Goal: Information Seeking & Learning: Learn about a topic

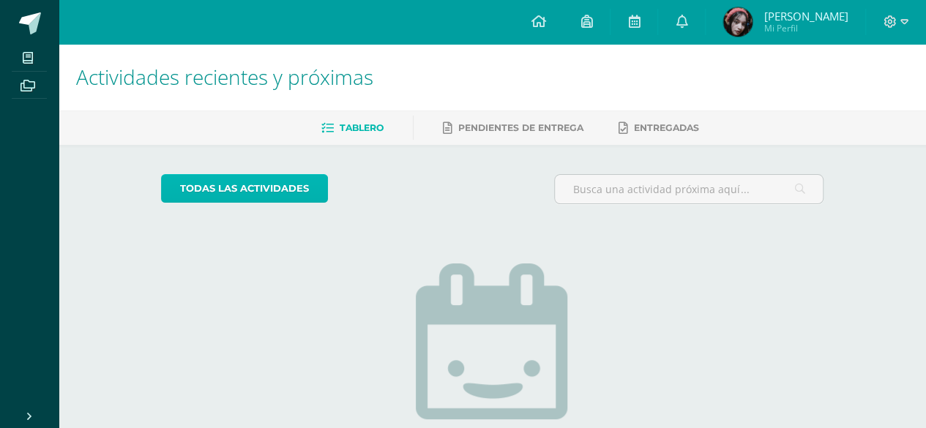
click at [280, 187] on link "todas las Actividades" at bounding box center [244, 188] width 167 height 29
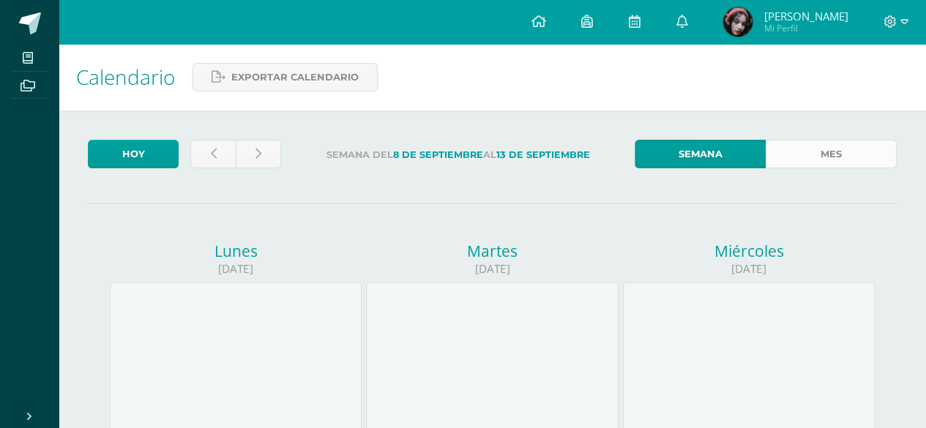
click at [827, 165] on link "Mes" at bounding box center [831, 154] width 131 height 29
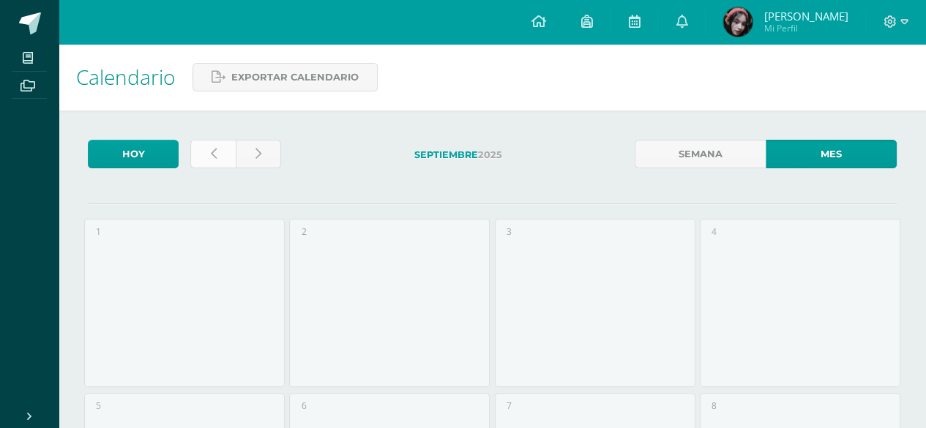
click at [212, 156] on icon at bounding box center [214, 154] width 6 height 12
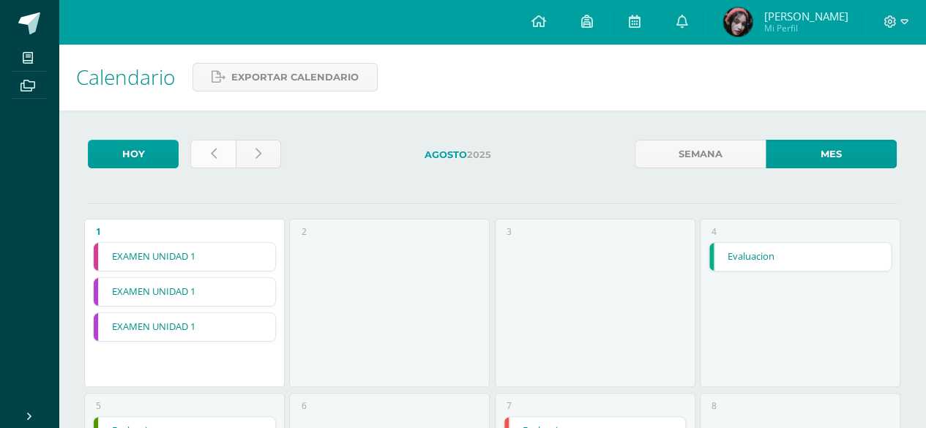
click at [204, 150] on link at bounding box center [212, 154] width 45 height 29
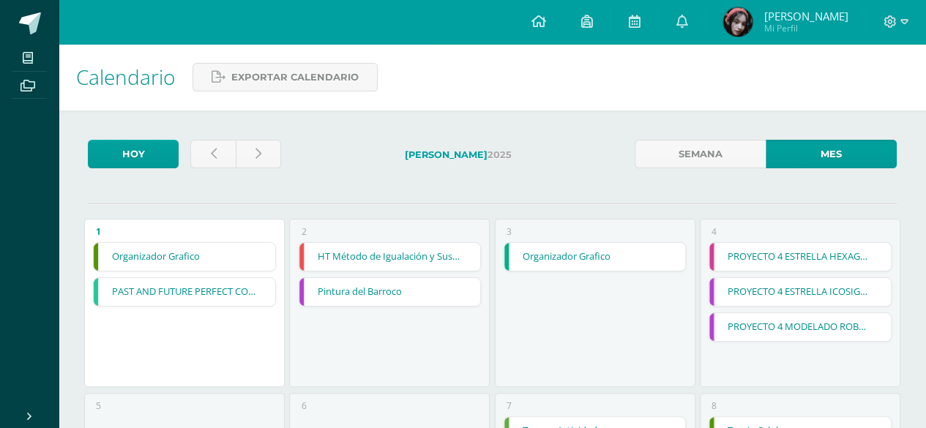
click at [406, 256] on link "HT Método de Igualación y Sustitución" at bounding box center [390, 257] width 182 height 28
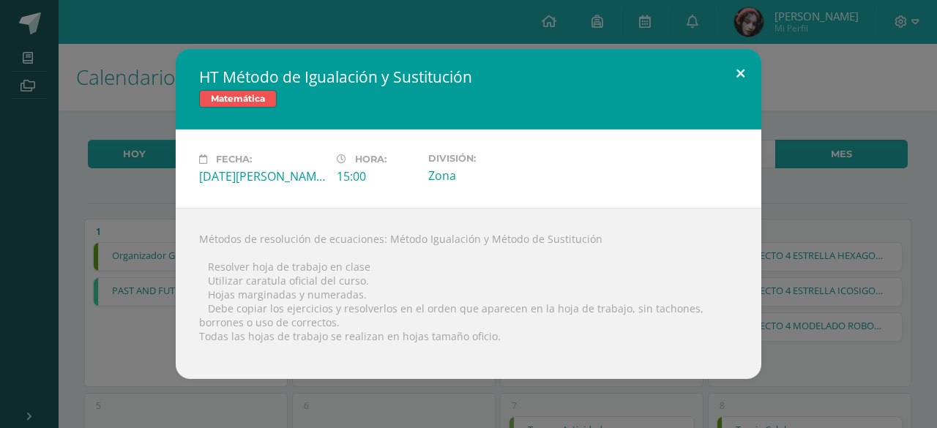
click at [744, 74] on button at bounding box center [741, 74] width 42 height 50
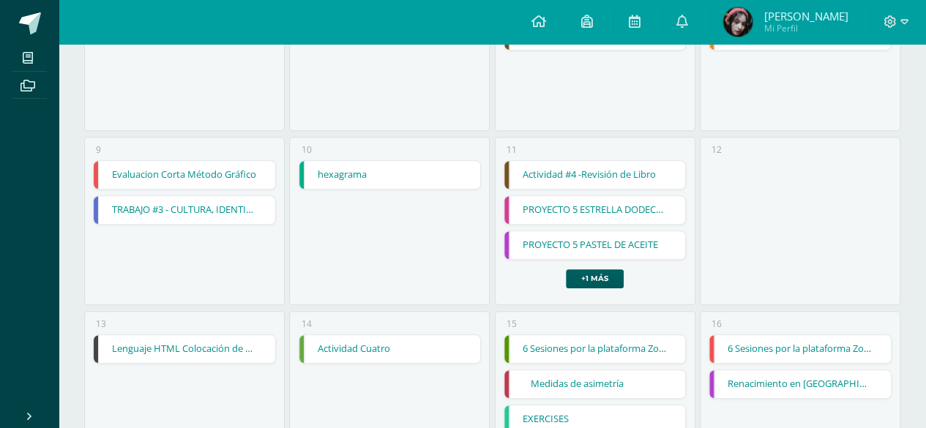
scroll to position [433, 0]
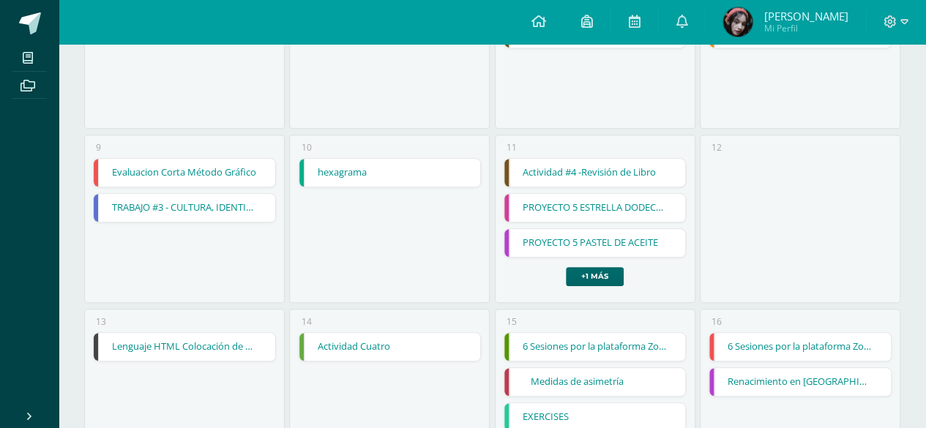
click at [616, 276] on link "+1 más" at bounding box center [595, 276] width 58 height 19
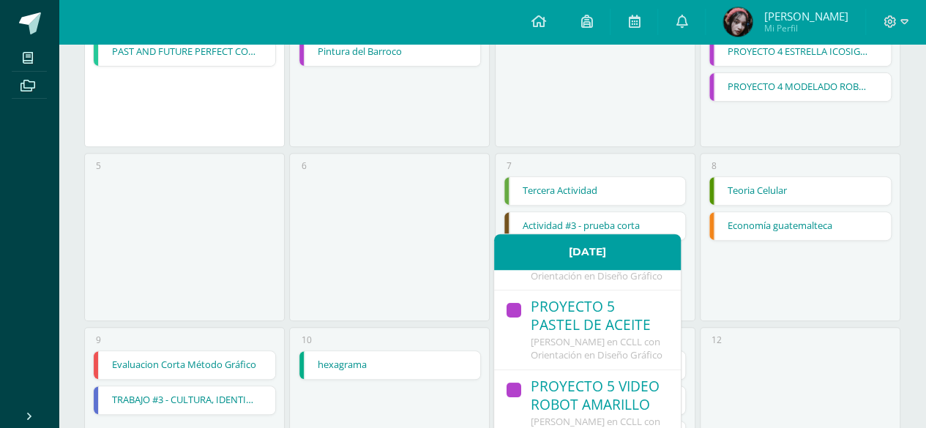
scroll to position [236, 0]
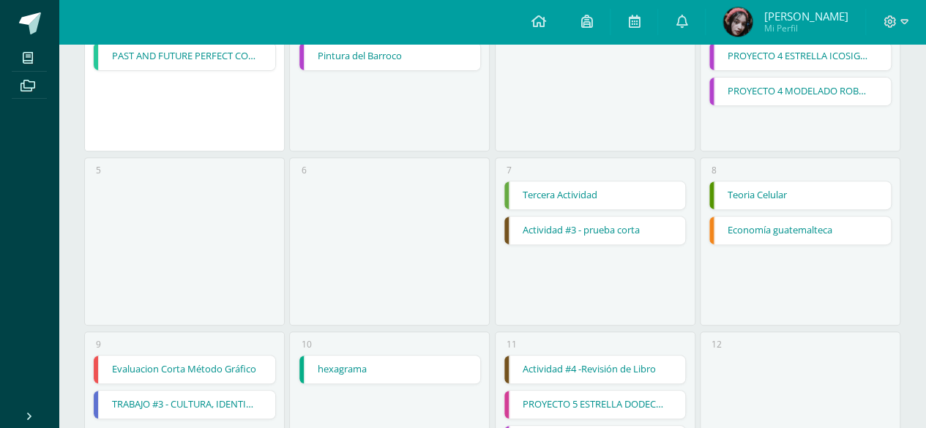
click at [731, 344] on div "12" at bounding box center [800, 416] width 201 height 168
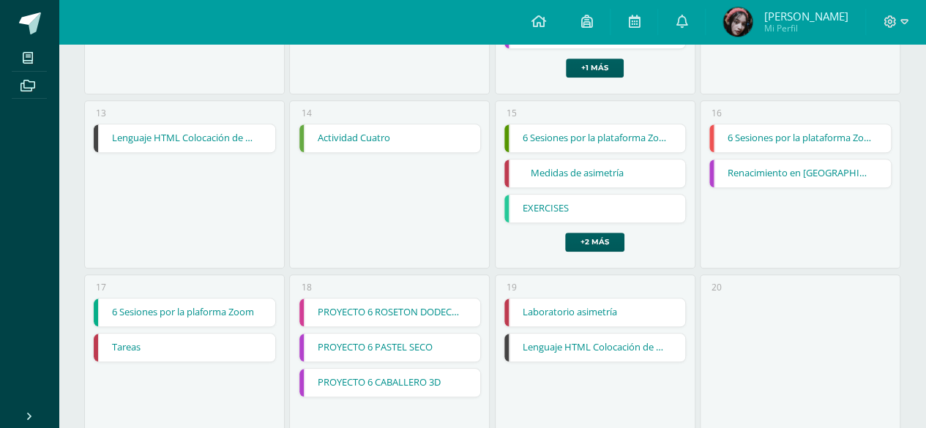
scroll to position [642, 0]
click at [230, 138] on link "Lenguaje HTML Colocación de video" at bounding box center [185, 138] width 182 height 28
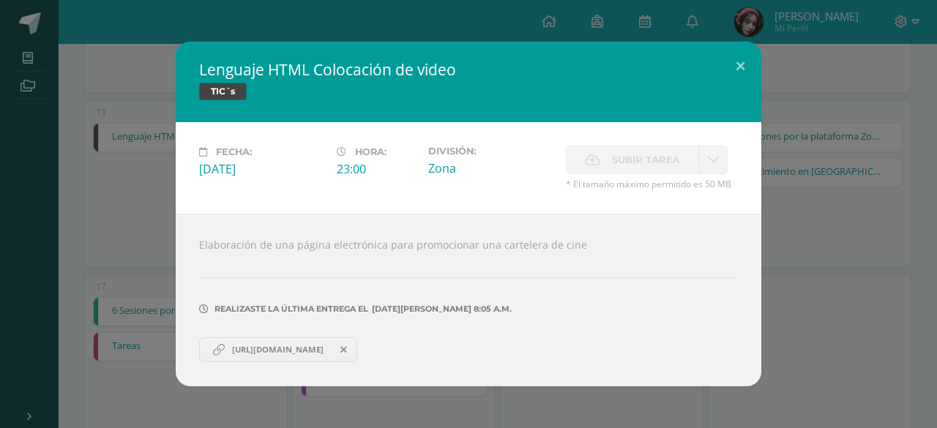
click at [288, 348] on span "https://drive.google.com/file/d/1JQpSdcYHVVfoFG_EDHZWz0loS5A_Fj1r/view?usp=shar…" at bounding box center [278, 350] width 106 height 12
click at [730, 68] on button at bounding box center [741, 67] width 42 height 50
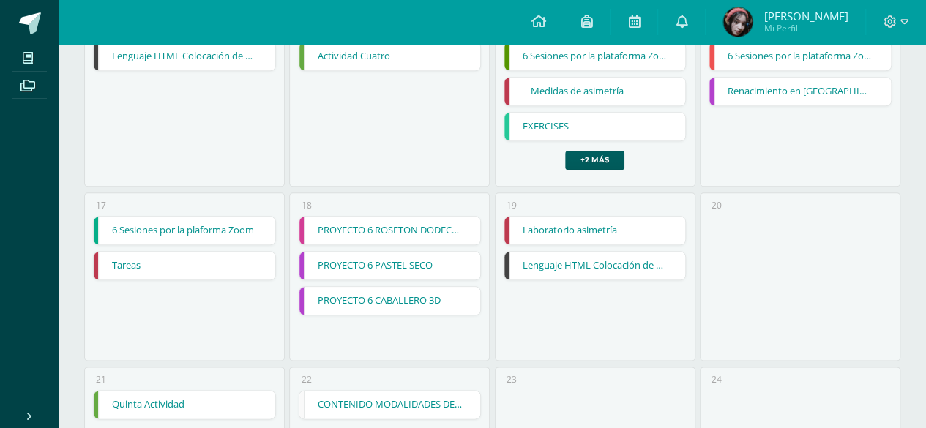
scroll to position [725, 0]
click at [586, 272] on link "Lenguaje HTML Colocación de Check y option buttoms" at bounding box center [596, 264] width 182 height 28
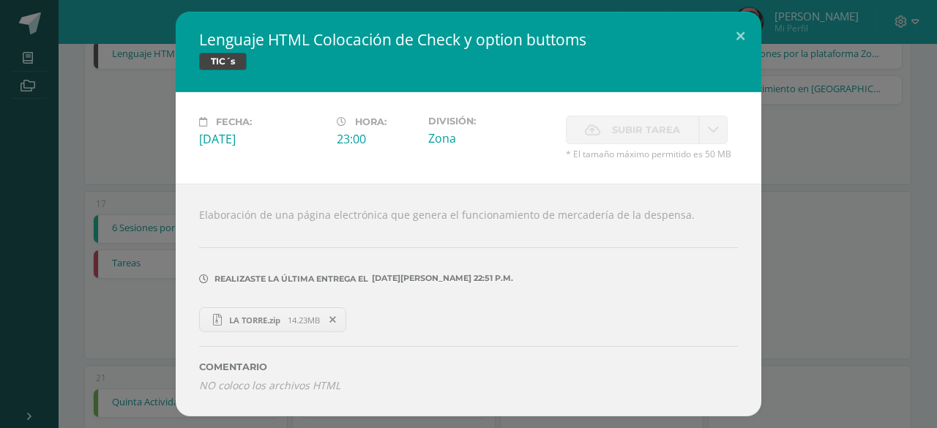
click at [280, 321] on span "LA TORRE.zip" at bounding box center [255, 320] width 66 height 11
click at [751, 38] on button at bounding box center [741, 37] width 42 height 50
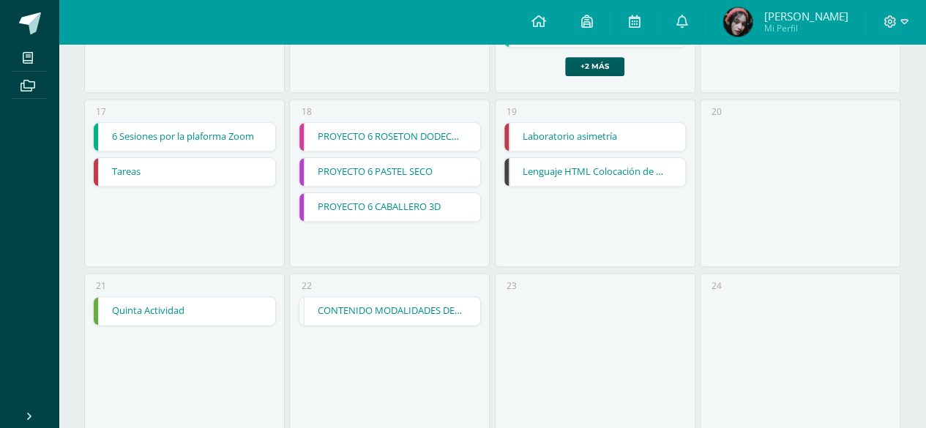
scroll to position [822, 0]
